Goal: Task Accomplishment & Management: Manage account settings

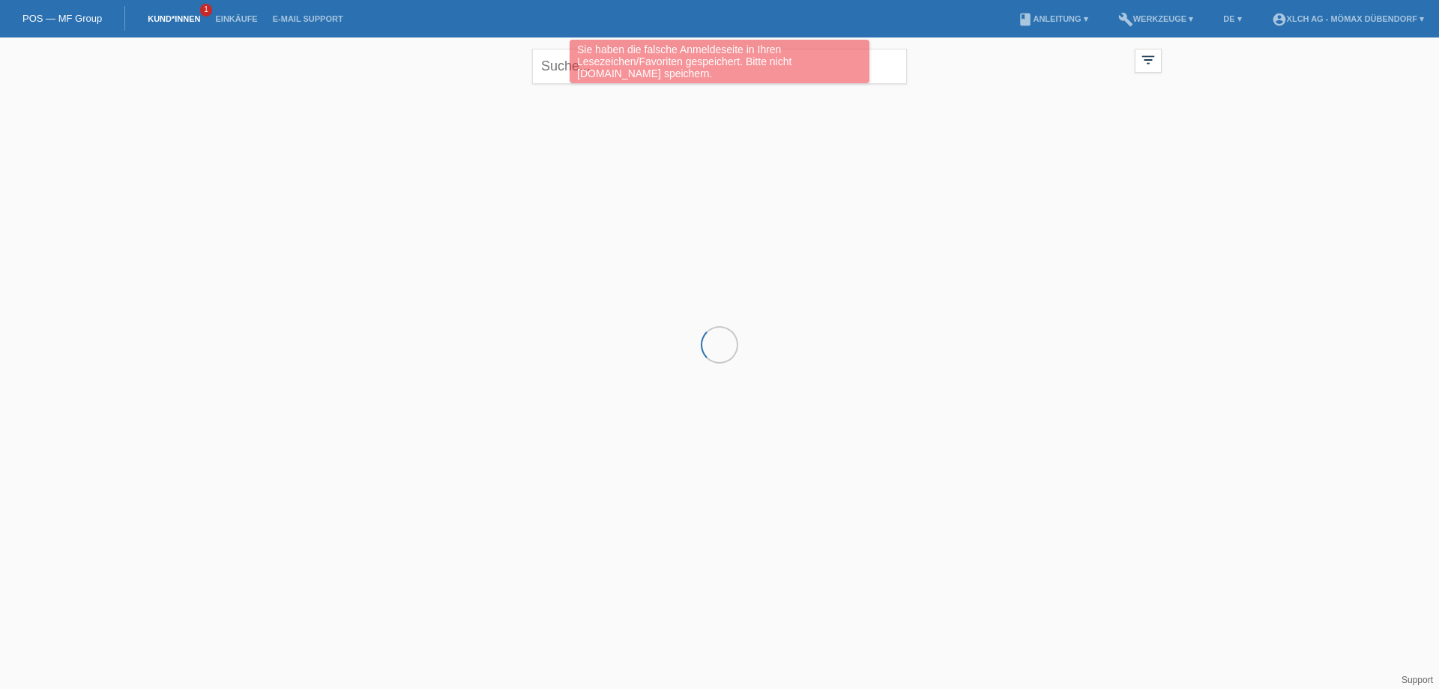
click at [171, 16] on link "Kund*innen" at bounding box center [173, 18] width 67 height 9
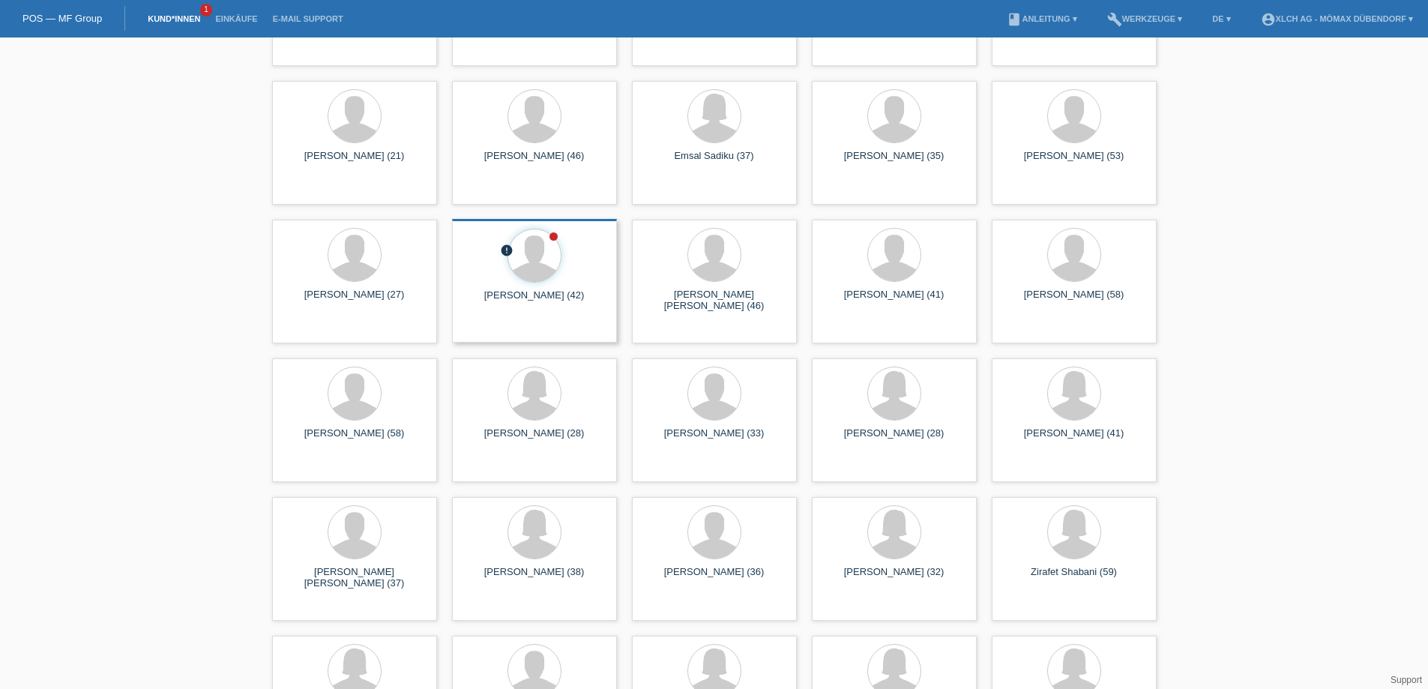
scroll to position [7045, 0]
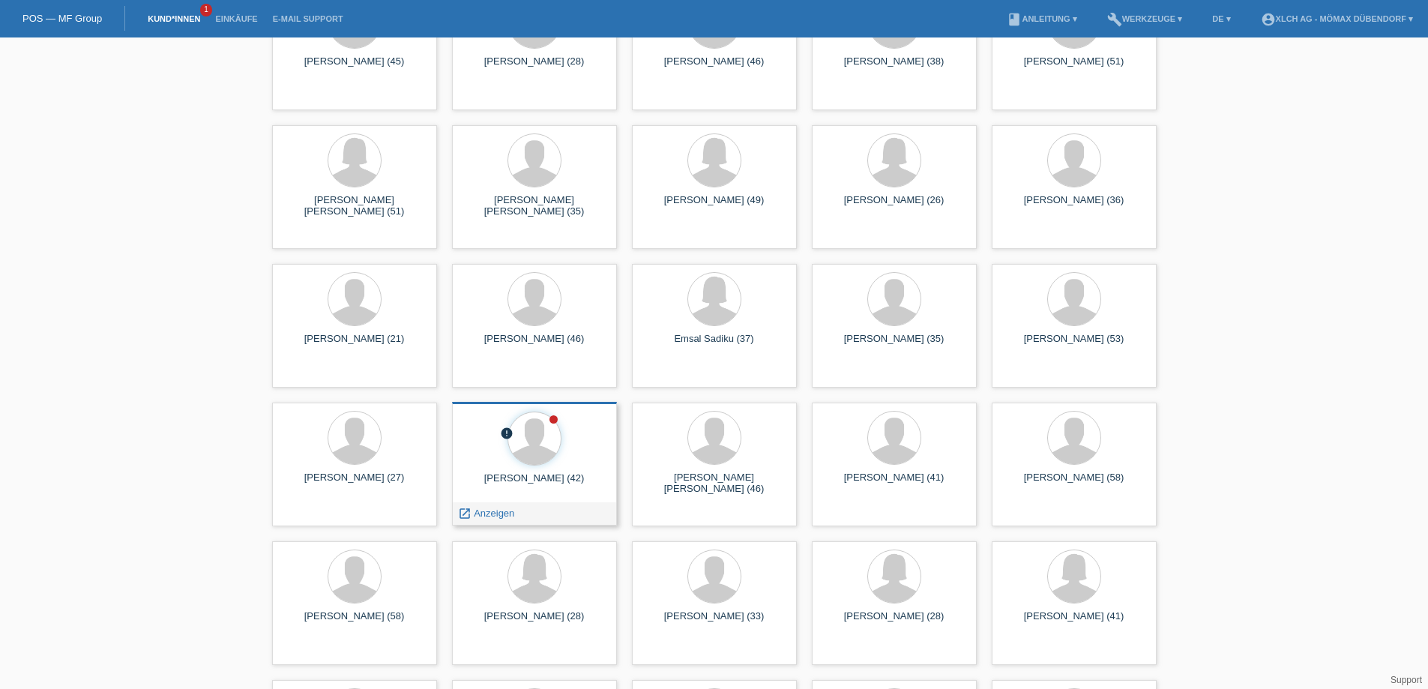
click at [571, 456] on div at bounding box center [534, 439] width 141 height 56
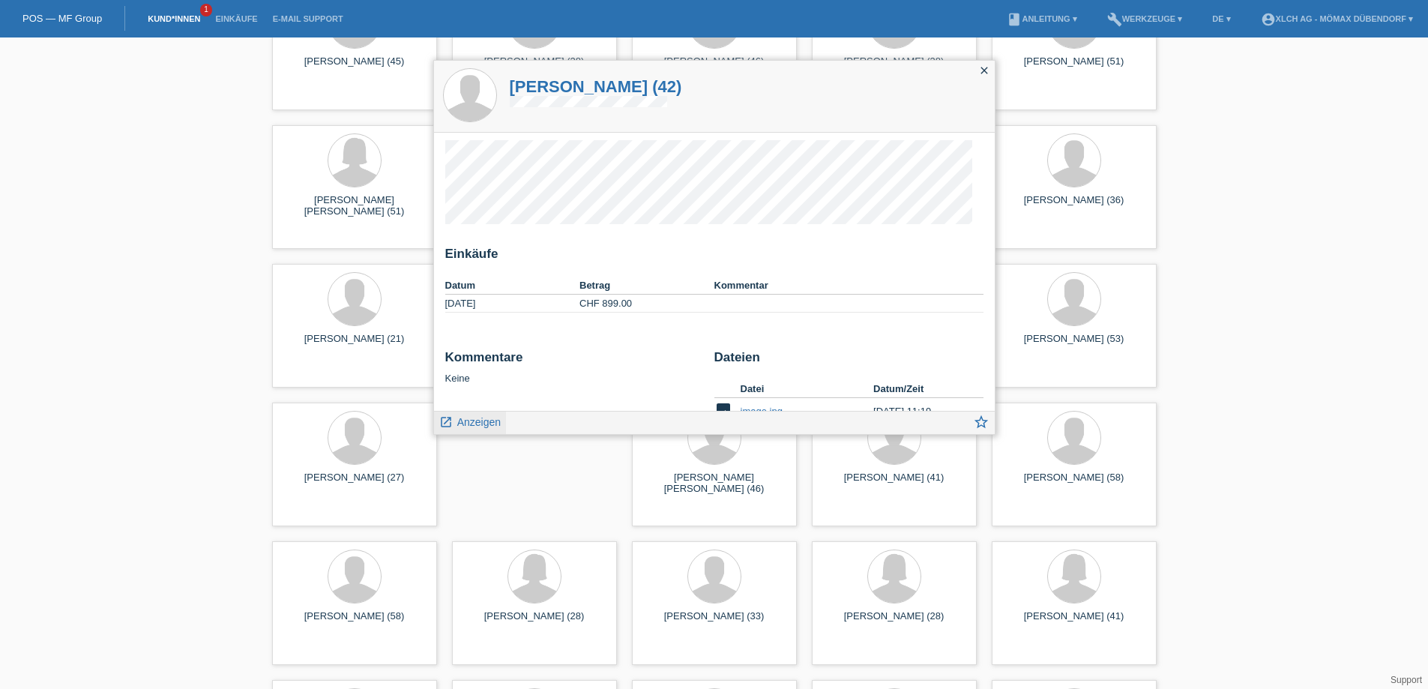
click at [492, 419] on span "Anzeigen" at bounding box center [478, 422] width 43 height 12
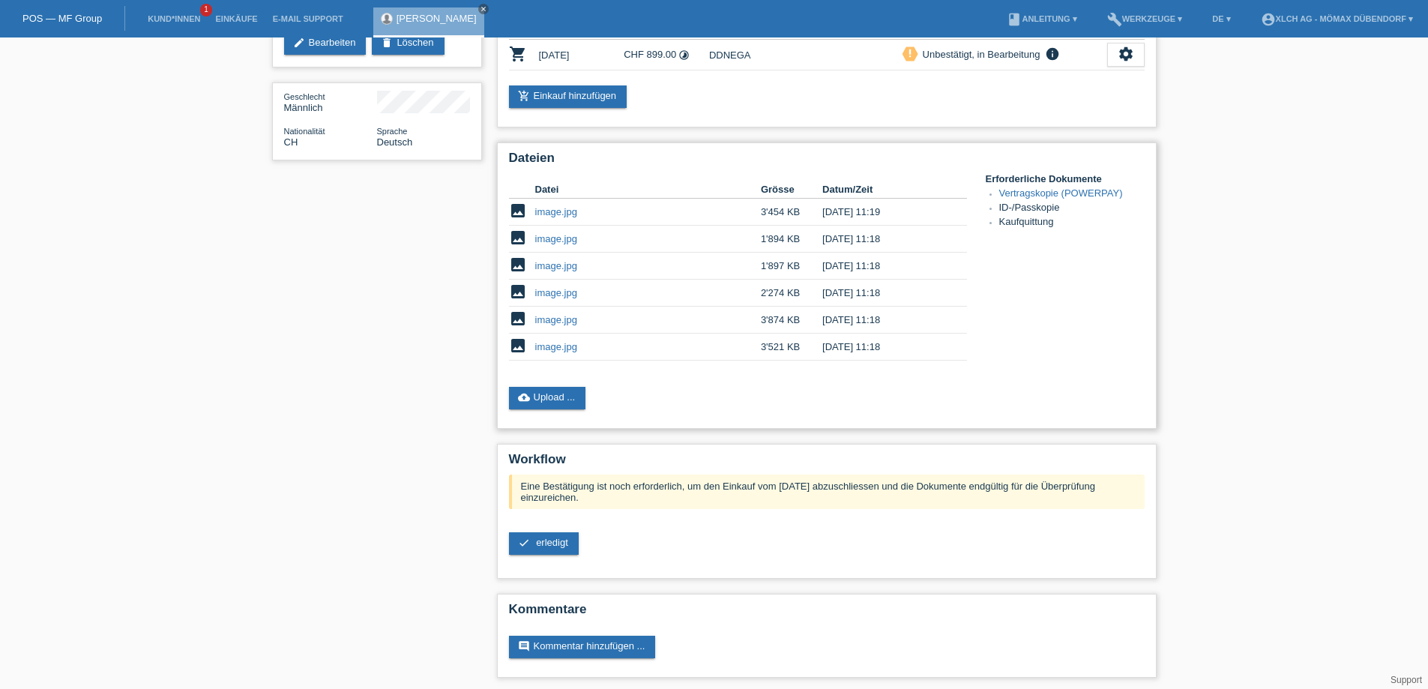
scroll to position [184, 0]
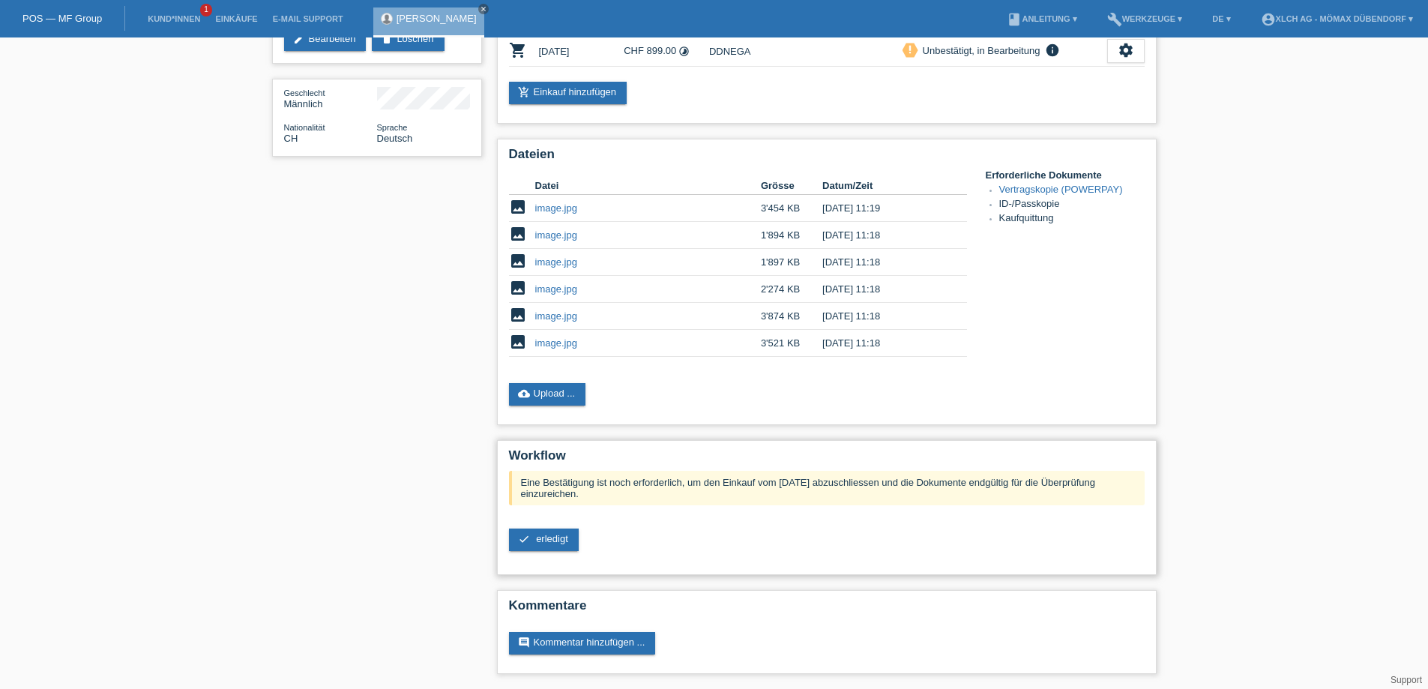
drag, startPoint x: 601, startPoint y: 483, endPoint x: 562, endPoint y: 523, distance: 55.6
click at [595, 496] on div "Eine Bestätigung ist noch erforderlich, um den Einkauf vom 29.09.2025 abzuschli…" at bounding box center [827, 488] width 636 height 34
click at [538, 543] on span "erledigt" at bounding box center [552, 538] width 32 height 11
